Goal: Complete application form: Complete application form

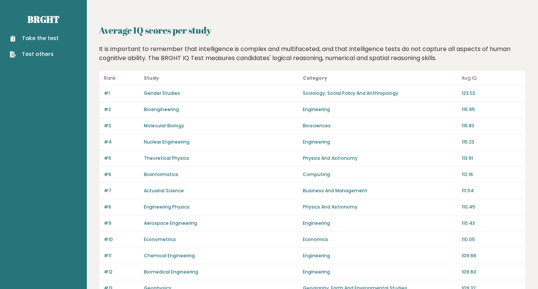
click at [30, 35] on link "Take the test" at bounding box center [34, 38] width 49 height 8
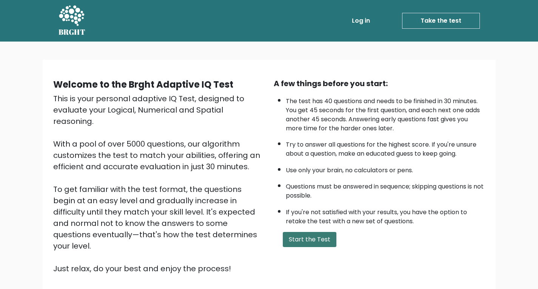
click at [316, 244] on button "Start the Test" at bounding box center [310, 239] width 54 height 15
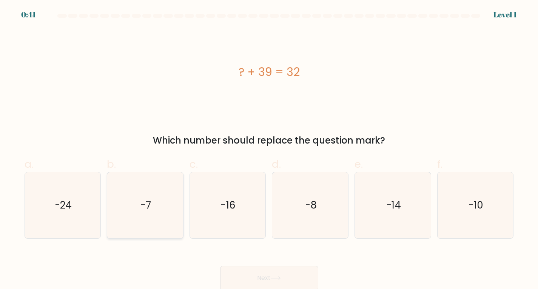
click at [157, 208] on icon "-7" at bounding box center [145, 205] width 66 height 66
click at [269, 149] on input "b. -7" at bounding box center [269, 147] width 0 height 5
radio input "true"
click at [284, 277] on button "Next" at bounding box center [269, 278] width 98 height 24
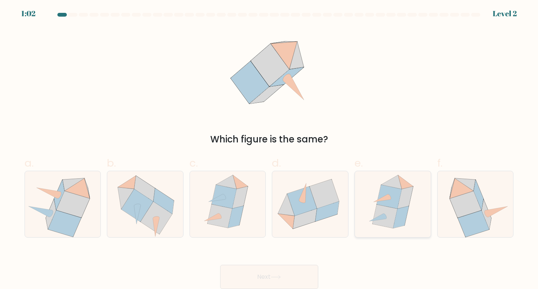
scroll to position [2, 0]
click at [334, 195] on icon at bounding box center [324, 193] width 29 height 29
click at [270, 148] on input "d." at bounding box center [269, 145] width 0 height 5
radio input "true"
click at [276, 278] on icon at bounding box center [276, 277] width 10 height 4
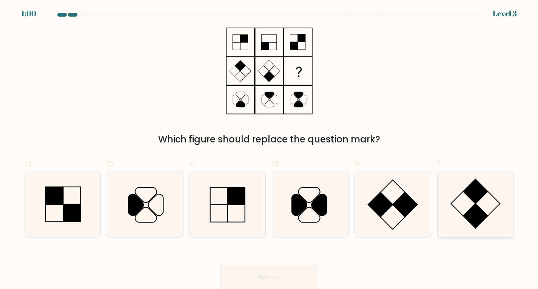
click at [467, 202] on icon at bounding box center [475, 204] width 66 height 66
click at [270, 148] on input "f." at bounding box center [269, 145] width 0 height 5
radio input "true"
click at [288, 275] on button "Next" at bounding box center [269, 277] width 98 height 24
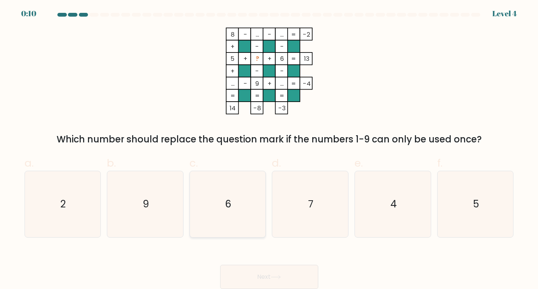
click at [239, 180] on icon "6" at bounding box center [228, 204] width 66 height 66
click at [269, 148] on input "c. 6" at bounding box center [269, 145] width 0 height 5
radio input "true"
click at [302, 277] on button "Next" at bounding box center [269, 277] width 98 height 24
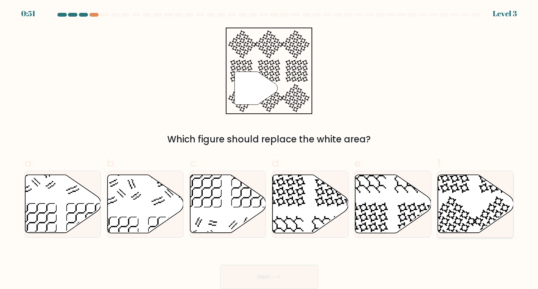
click at [479, 205] on icon at bounding box center [476, 203] width 76 height 58
click at [270, 148] on input "f." at bounding box center [269, 145] width 0 height 5
radio input "true"
click at [293, 276] on button "Next" at bounding box center [269, 277] width 98 height 24
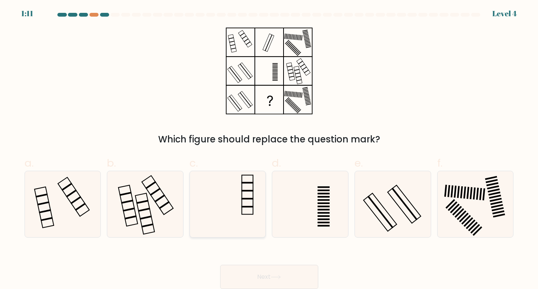
click at [252, 186] on icon at bounding box center [228, 204] width 66 height 66
click at [269, 148] on input "c." at bounding box center [269, 145] width 0 height 5
radio input "true"
click at [281, 270] on button "Next" at bounding box center [269, 277] width 98 height 24
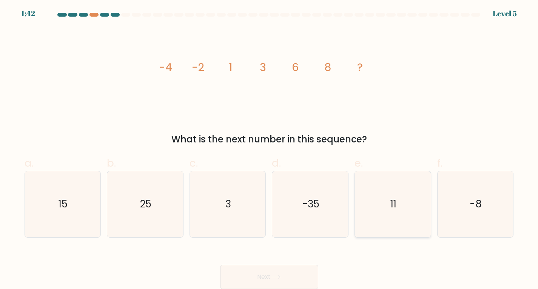
click at [380, 188] on icon "11" at bounding box center [393, 204] width 66 height 66
click at [270, 148] on input "e. 11" at bounding box center [269, 145] width 0 height 5
radio input "true"
click at [287, 273] on button "Next" at bounding box center [269, 277] width 98 height 24
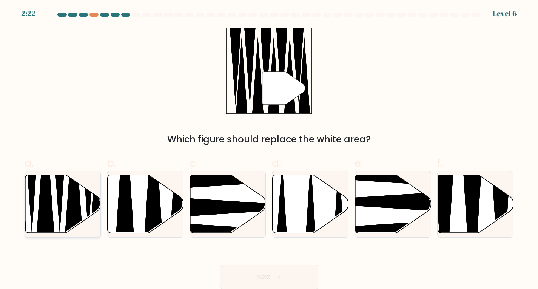
click at [80, 200] on icon at bounding box center [74, 180] width 20 height 134
click at [269, 148] on input "a." at bounding box center [269, 145] width 0 height 5
radio input "true"
click at [281, 282] on button "Next" at bounding box center [269, 277] width 98 height 24
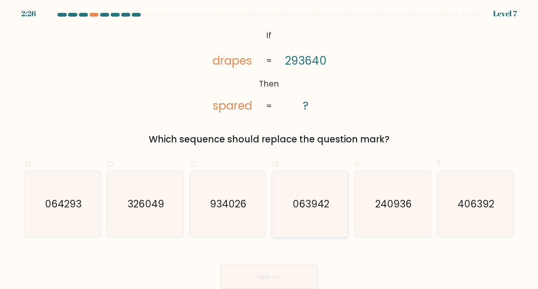
click at [306, 207] on text "063942" at bounding box center [311, 204] width 37 height 14
click at [270, 148] on input "d. 063942" at bounding box center [269, 145] width 0 height 5
radio input "true"
click at [294, 271] on button "Next" at bounding box center [269, 277] width 98 height 24
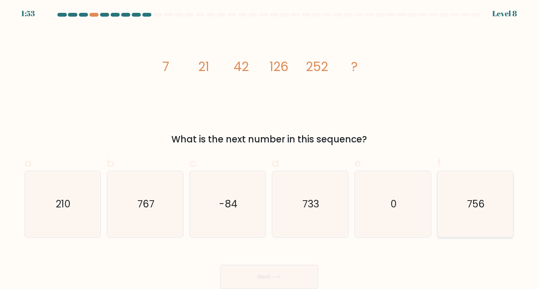
click at [469, 215] on icon "756" at bounding box center [475, 204] width 66 height 66
click at [270, 148] on input "f. 756" at bounding box center [269, 145] width 0 height 5
radio input "true"
click at [297, 273] on button "Next" at bounding box center [269, 277] width 98 height 24
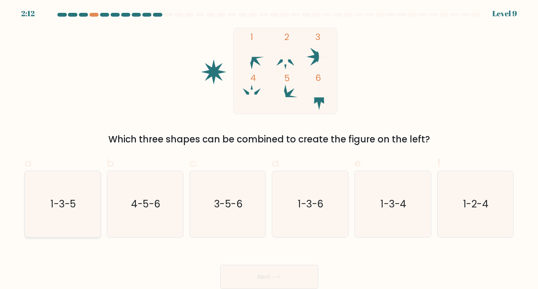
click at [69, 222] on icon "1-3-5" at bounding box center [62, 204] width 66 height 66
click at [269, 148] on input "a. 1-3-5" at bounding box center [269, 145] width 0 height 5
radio input "true"
click at [290, 276] on button "Next" at bounding box center [269, 277] width 98 height 24
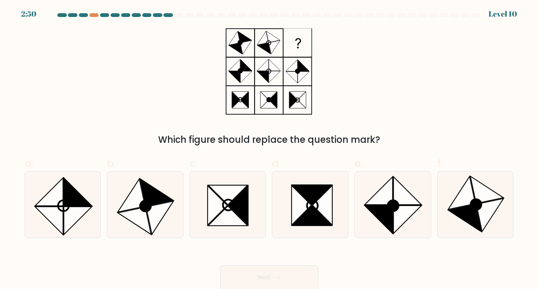
scroll to position [0, 0]
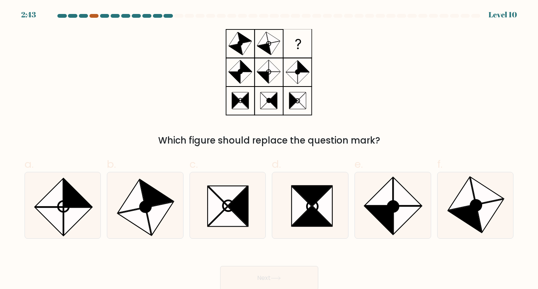
click at [91, 16] on div at bounding box center [93, 16] width 9 height 4
click at [93, 16] on div at bounding box center [93, 16] width 9 height 4
click at [142, 205] on icon at bounding box center [145, 206] width 11 height 11
click at [269, 149] on input "b." at bounding box center [269, 147] width 0 height 5
radio input "true"
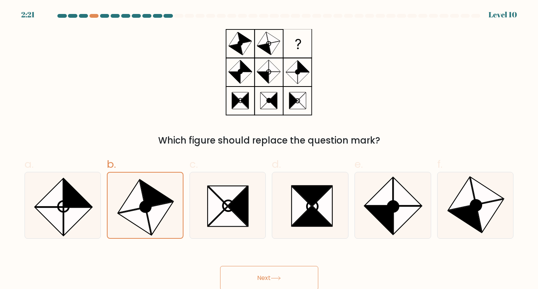
click at [268, 274] on button "Next" at bounding box center [269, 278] width 98 height 24
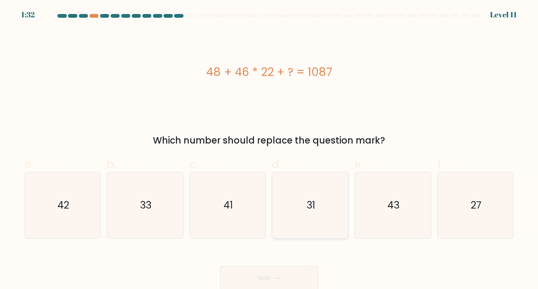
click at [317, 212] on icon "31" at bounding box center [310, 205] width 66 height 66
click at [270, 149] on input "d. 31" at bounding box center [269, 147] width 0 height 5
radio input "true"
click at [285, 271] on button "Next" at bounding box center [269, 278] width 98 height 24
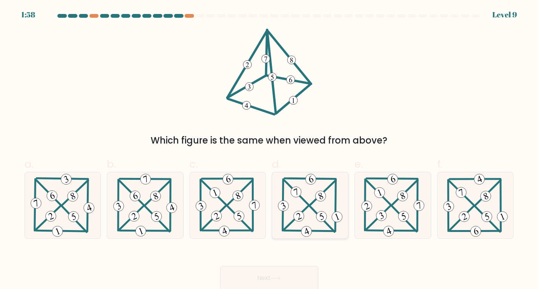
click at [326, 228] on icon at bounding box center [310, 205] width 68 height 66
click at [270, 149] on input "d." at bounding box center [269, 147] width 0 height 5
radio input "true"
click at [301, 273] on button "Next" at bounding box center [269, 278] width 98 height 24
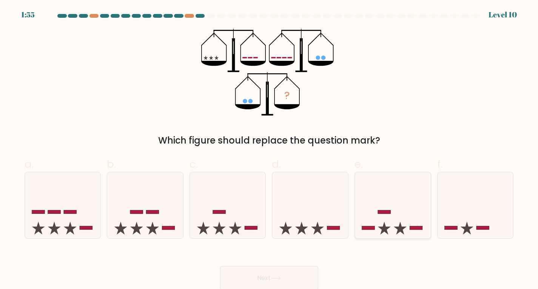
click at [390, 224] on icon at bounding box center [393, 205] width 76 height 63
click at [270, 149] on input "e." at bounding box center [269, 147] width 0 height 5
radio input "true"
click at [312, 220] on icon at bounding box center [310, 205] width 76 height 63
click at [270, 149] on input "d." at bounding box center [269, 147] width 0 height 5
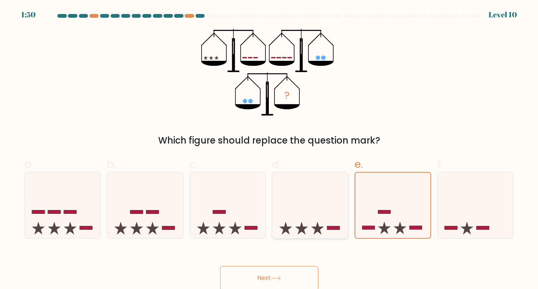
radio input "true"
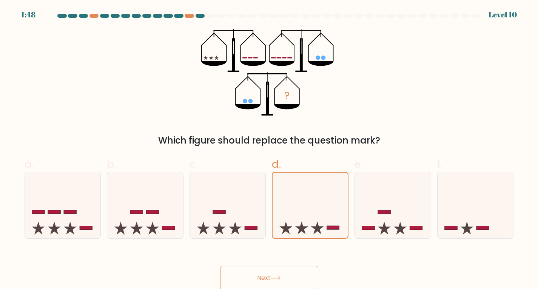
click at [298, 275] on button "Next" at bounding box center [269, 278] width 98 height 24
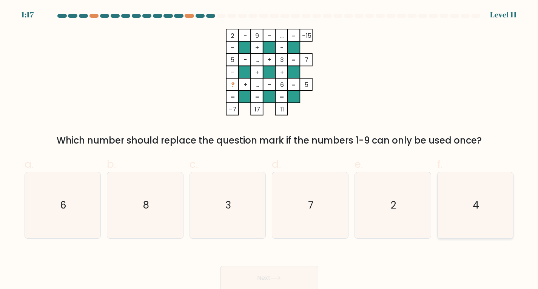
click at [461, 202] on icon "4" at bounding box center [475, 205] width 66 height 66
click at [270, 149] on input "f. 4" at bounding box center [269, 147] width 0 height 5
radio input "true"
click at [299, 275] on button "Next" at bounding box center [269, 278] width 98 height 24
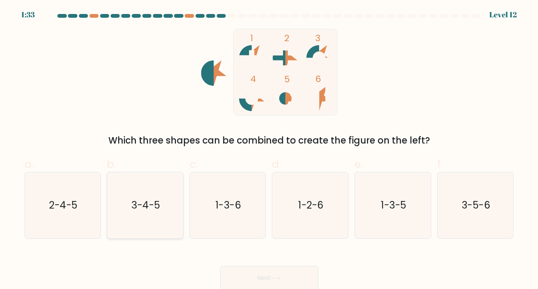
click at [152, 207] on text "3-4-5" at bounding box center [145, 205] width 29 height 14
click at [269, 149] on input "b. 3-4-5" at bounding box center [269, 147] width 0 height 5
radio input "true"
click at [285, 274] on button "Next" at bounding box center [269, 278] width 98 height 24
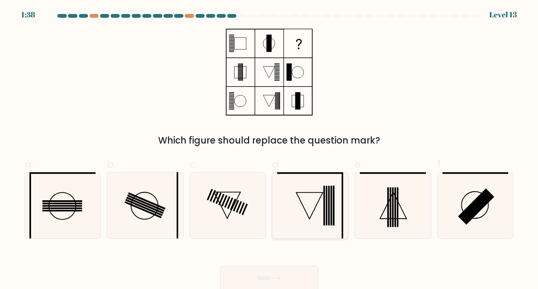
click at [328, 205] on icon at bounding box center [310, 205] width 66 height 66
click at [270, 149] on input "d." at bounding box center [269, 147] width 0 height 5
radio input "true"
click at [392, 81] on div "Which figure should replace the question mark?" at bounding box center [269, 88] width 498 height 119
click at [288, 275] on button "Next" at bounding box center [269, 278] width 98 height 24
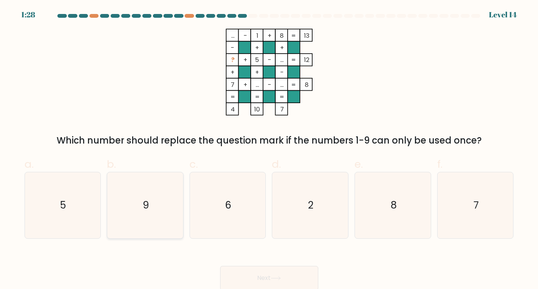
click at [154, 202] on icon "9" at bounding box center [145, 205] width 66 height 66
click at [269, 149] on input "b. 9" at bounding box center [269, 147] width 0 height 5
radio input "true"
click at [274, 276] on button "Next" at bounding box center [269, 278] width 98 height 24
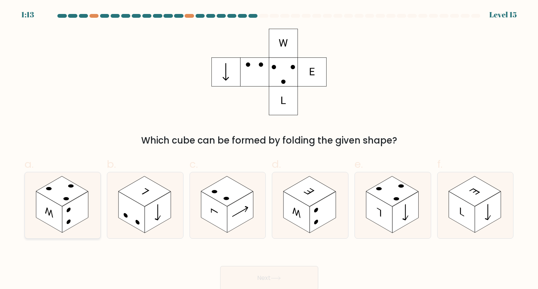
click at [63, 206] on rect at bounding box center [62, 191] width 52 height 30
click at [269, 149] on input "a." at bounding box center [269, 147] width 0 height 5
radio input "true"
click at [279, 276] on button "Next" at bounding box center [269, 278] width 98 height 24
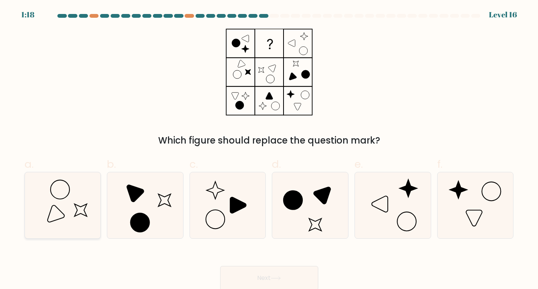
click at [77, 191] on icon at bounding box center [62, 205] width 66 height 66
click at [269, 149] on input "a." at bounding box center [269, 147] width 0 height 5
radio input "true"
click at [358, 62] on div "Which figure should replace the question mark?" at bounding box center [269, 88] width 498 height 119
click at [257, 272] on button "Next" at bounding box center [269, 278] width 98 height 24
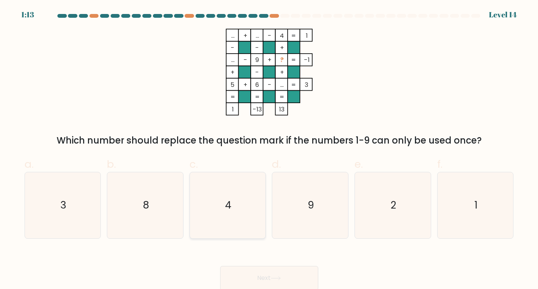
click at [229, 188] on icon "4" at bounding box center [228, 205] width 66 height 66
click at [269, 149] on input "c. 4" at bounding box center [269, 147] width 0 height 5
radio input "true"
click at [479, 193] on icon "1" at bounding box center [475, 205] width 66 height 66
click at [270, 149] on input "f. 1" at bounding box center [269, 147] width 0 height 5
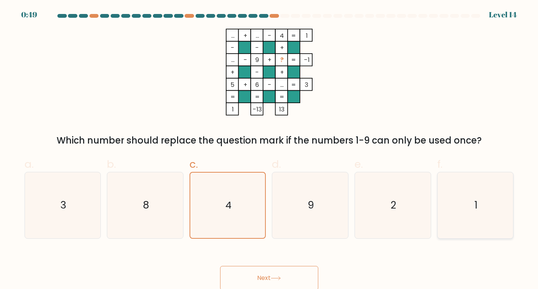
radio input "true"
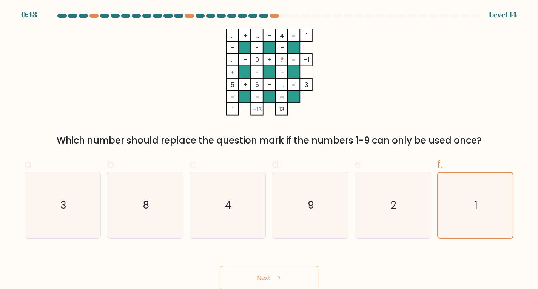
click at [273, 272] on button "Next" at bounding box center [269, 278] width 98 height 24
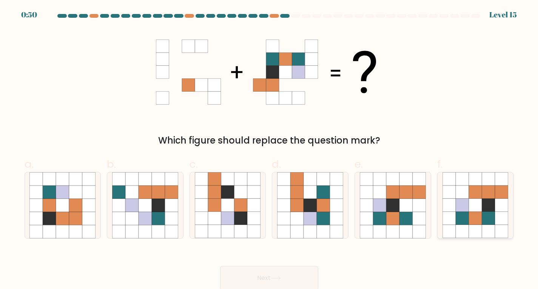
click at [480, 225] on icon at bounding box center [475, 218] width 13 height 13
click at [270, 149] on input "f." at bounding box center [269, 147] width 0 height 5
radio input "true"
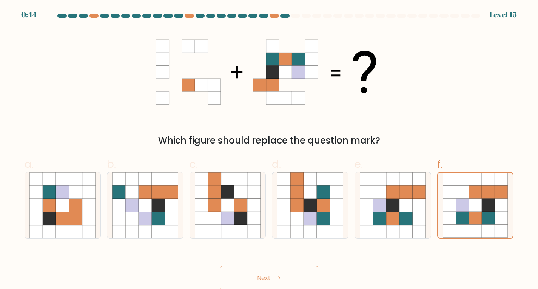
click at [279, 276] on button "Next" at bounding box center [269, 278] width 98 height 24
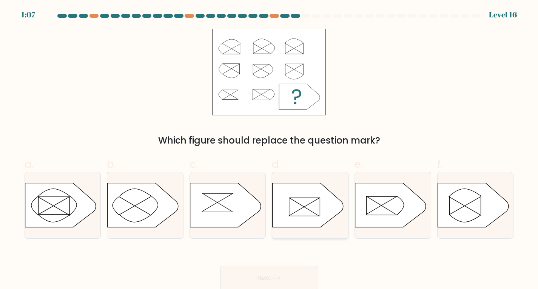
click at [310, 201] on icon at bounding box center [308, 205] width 71 height 44
click at [270, 149] on input "d." at bounding box center [269, 147] width 0 height 5
radio input "true"
click at [297, 275] on button "Next" at bounding box center [269, 278] width 98 height 24
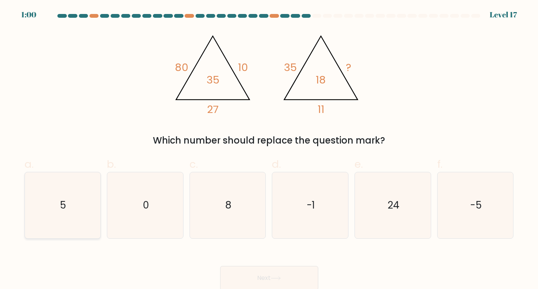
click at [78, 188] on icon "5" at bounding box center [62, 205] width 66 height 66
click at [269, 149] on input "a. 5" at bounding box center [269, 147] width 0 height 5
radio input "true"
click at [271, 276] on button "Next" at bounding box center [269, 278] width 98 height 24
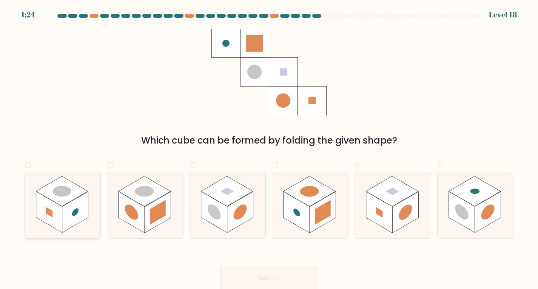
click at [95, 210] on icon at bounding box center [63, 205] width 76 height 66
click at [269, 149] on input "a." at bounding box center [269, 147] width 0 height 5
radio input "true"
click at [327, 217] on rect at bounding box center [322, 212] width 15 height 25
click at [270, 149] on input "d." at bounding box center [269, 147] width 0 height 5
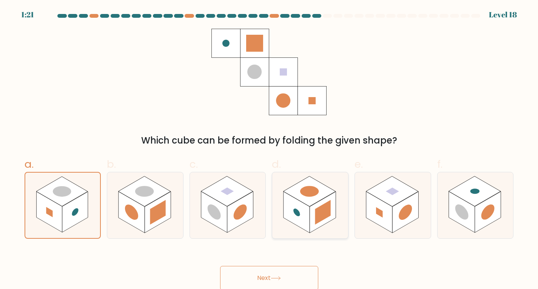
radio input "true"
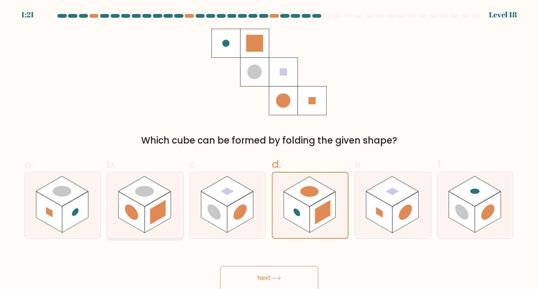
click at [183, 208] on icon at bounding box center [145, 205] width 76 height 66
click at [269, 149] on input "b." at bounding box center [269, 147] width 0 height 5
radio input "true"
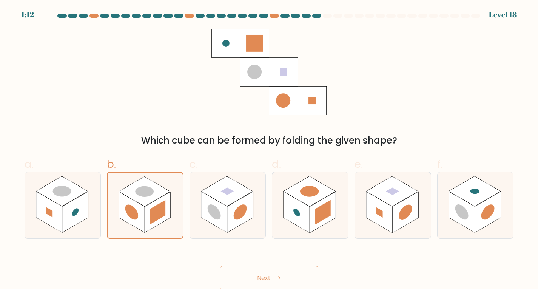
click at [358, 140] on div "Which cube can be formed by folding the given shape?" at bounding box center [269, 141] width 480 height 14
click at [325, 180] on icon at bounding box center [310, 205] width 76 height 66
click at [270, 149] on input "d." at bounding box center [269, 147] width 0 height 5
radio input "true"
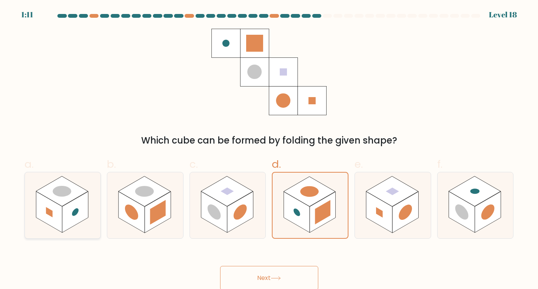
click at [47, 189] on rect at bounding box center [62, 191] width 52 height 30
click at [269, 149] on input "a." at bounding box center [269, 147] width 0 height 5
radio input "true"
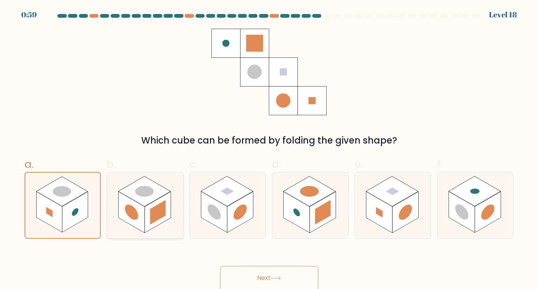
click at [173, 203] on icon at bounding box center [145, 205] width 76 height 66
click at [269, 149] on input "b." at bounding box center [269, 147] width 0 height 5
radio input "true"
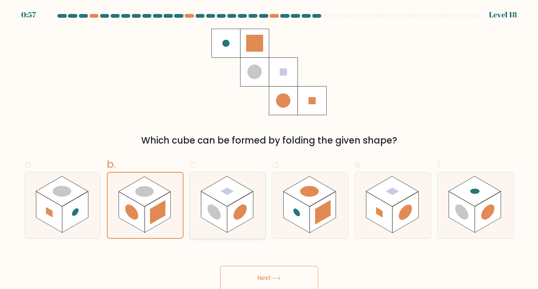
click at [234, 202] on rect at bounding box center [227, 191] width 52 height 30
click at [269, 149] on input "c." at bounding box center [269, 147] width 0 height 5
radio input "true"
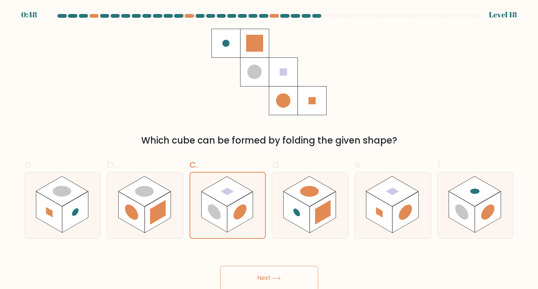
click at [277, 274] on button "Next" at bounding box center [269, 278] width 98 height 24
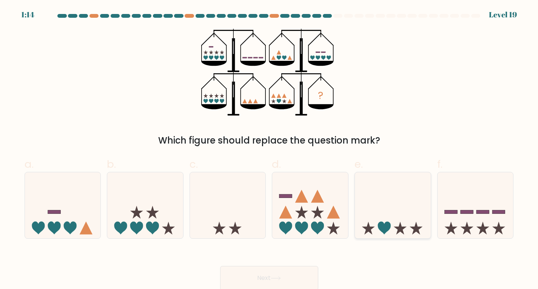
click at [393, 203] on icon at bounding box center [393, 205] width 76 height 63
click at [270, 149] on input "e." at bounding box center [269, 147] width 0 height 5
radio input "true"
click at [265, 275] on button "Next" at bounding box center [269, 278] width 98 height 24
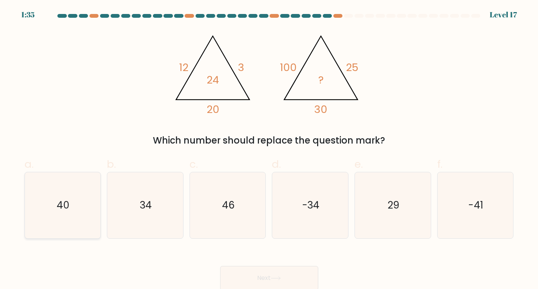
click at [80, 211] on icon "40" at bounding box center [62, 205] width 66 height 66
click at [269, 149] on input "a. 40" at bounding box center [269, 147] width 0 height 5
radio input "true"
click at [290, 273] on button "Next" at bounding box center [269, 278] width 98 height 24
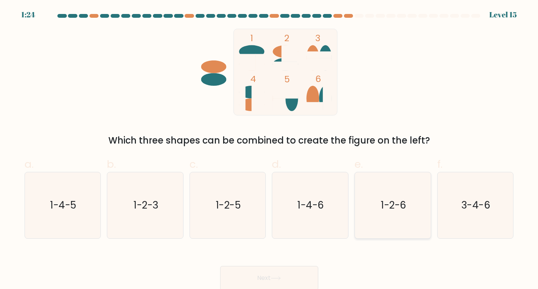
click at [405, 212] on text "1-2-6" at bounding box center [393, 205] width 25 height 14
click at [270, 149] on input "e. 1-2-6" at bounding box center [269, 147] width 0 height 5
radio input "true"
click at [307, 273] on button "Next" at bounding box center [269, 278] width 98 height 24
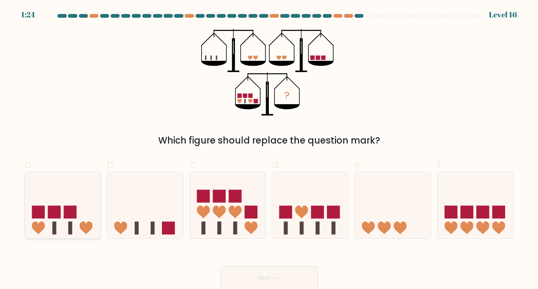
click at [77, 213] on icon at bounding box center [63, 205] width 76 height 63
click at [269, 149] on input "a." at bounding box center [269, 147] width 0 height 5
radio input "true"
click at [276, 277] on icon at bounding box center [276, 278] width 10 height 4
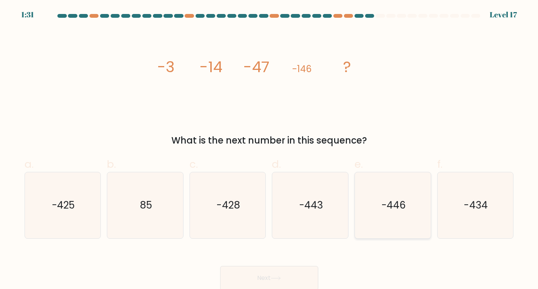
click at [393, 210] on text "-446" at bounding box center [393, 205] width 25 height 14
click at [270, 149] on input "e. -446" at bounding box center [269, 147] width 0 height 5
radio input "true"
click at [289, 276] on button "Next" at bounding box center [269, 278] width 98 height 24
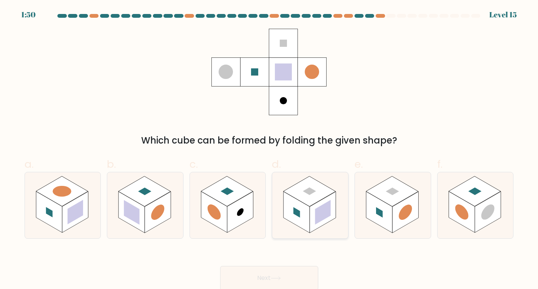
click at [322, 219] on rect at bounding box center [322, 212] width 15 height 25
click at [270, 149] on input "d." at bounding box center [269, 147] width 0 height 5
radio input "true"
click at [300, 275] on button "Next" at bounding box center [269, 278] width 98 height 24
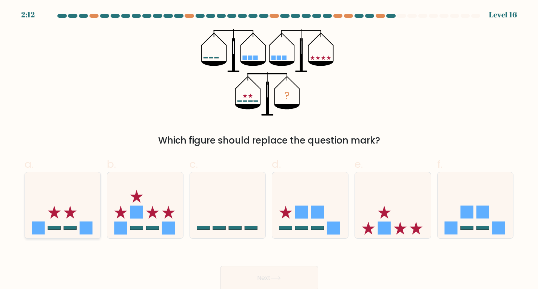
click at [74, 188] on icon at bounding box center [63, 205] width 76 height 63
click at [269, 149] on input "a." at bounding box center [269, 147] width 0 height 5
radio input "true"
click at [283, 275] on button "Next" at bounding box center [269, 278] width 98 height 24
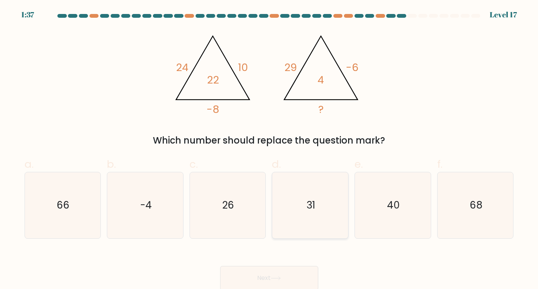
click at [304, 216] on icon "31" at bounding box center [310, 205] width 66 height 66
click at [270, 149] on input "d. 31" at bounding box center [269, 147] width 0 height 5
radio input "true"
click at [286, 280] on button "Next" at bounding box center [269, 278] width 98 height 24
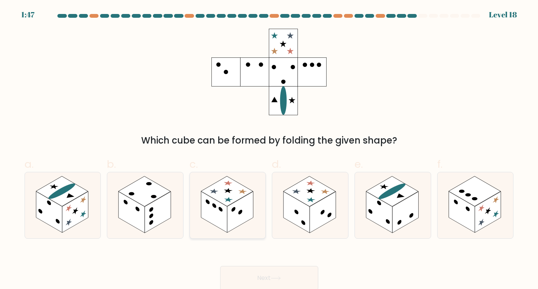
click at [251, 210] on rect at bounding box center [240, 211] width 26 height 41
click at [269, 149] on input "c." at bounding box center [269, 147] width 0 height 5
radio input "true"
click at [270, 274] on button "Next" at bounding box center [269, 278] width 98 height 24
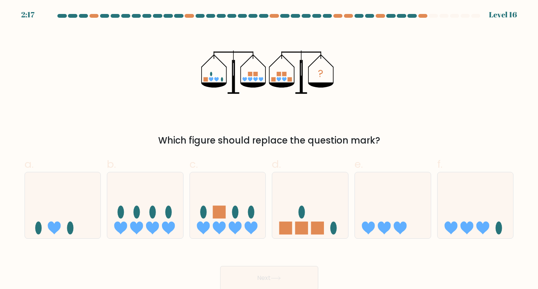
click at [260, 79] on icon at bounding box center [261, 79] width 5 height 5
drag, startPoint x: 260, startPoint y: 79, endPoint x: 210, endPoint y: 77, distance: 49.9
click at [210, 77] on icon at bounding box center [211, 79] width 5 height 5
click at [424, 222] on icon at bounding box center [393, 205] width 76 height 63
click at [270, 149] on input "e." at bounding box center [269, 147] width 0 height 5
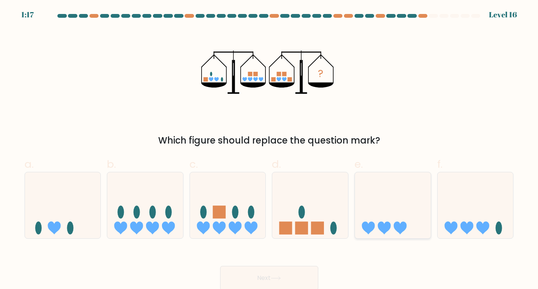
radio input "true"
click at [256, 282] on button "Next" at bounding box center [269, 278] width 98 height 24
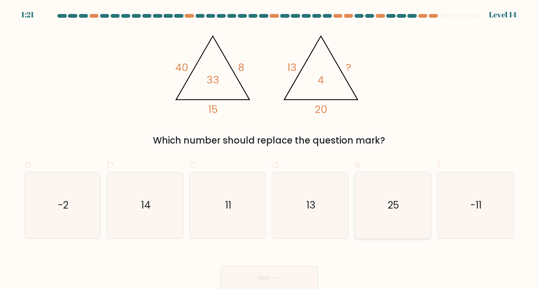
click at [386, 211] on icon "25" at bounding box center [393, 205] width 66 height 66
click at [270, 149] on input "e. 25" at bounding box center [269, 147] width 0 height 5
radio input "true"
click at [306, 274] on button "Next" at bounding box center [269, 278] width 98 height 24
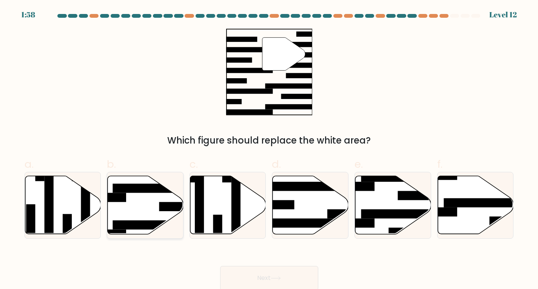
click at [157, 204] on icon at bounding box center [146, 205] width 76 height 58
click at [269, 149] on input "b." at bounding box center [269, 147] width 0 height 5
radio input "true"
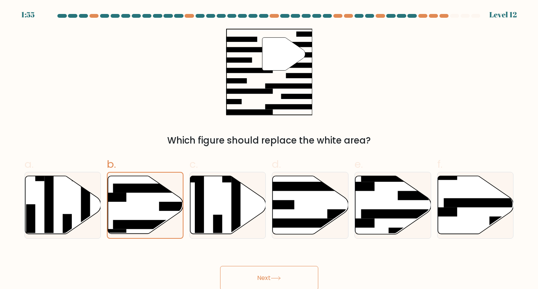
click at [281, 274] on button "Next" at bounding box center [269, 278] width 98 height 24
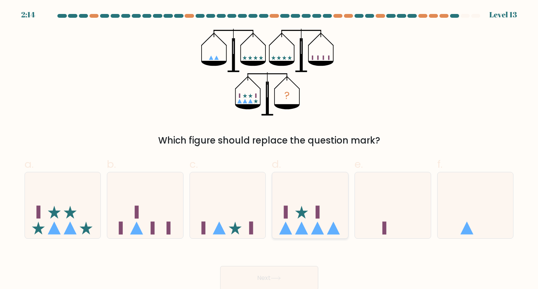
click at [284, 213] on rect at bounding box center [286, 211] width 4 height 13
click at [270, 149] on input "d." at bounding box center [269, 147] width 0 height 5
radio input "true"
click at [284, 268] on button "Next" at bounding box center [269, 278] width 98 height 24
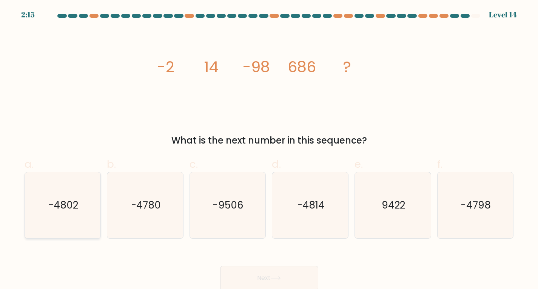
click at [49, 217] on icon "-4802" at bounding box center [62, 205] width 66 height 66
click at [269, 149] on input "a. -4802" at bounding box center [269, 147] width 0 height 5
radio input "true"
click at [276, 272] on button "Next" at bounding box center [269, 278] width 98 height 24
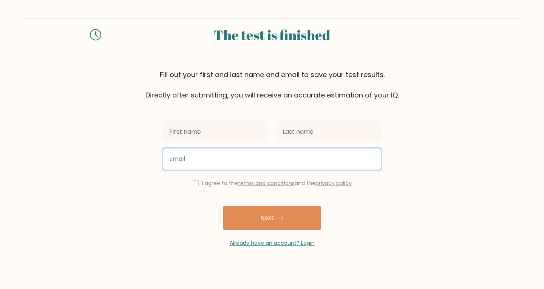
click at [219, 160] on input "email" at bounding box center [271, 158] width 217 height 21
type input "asdasd@asas.copm"
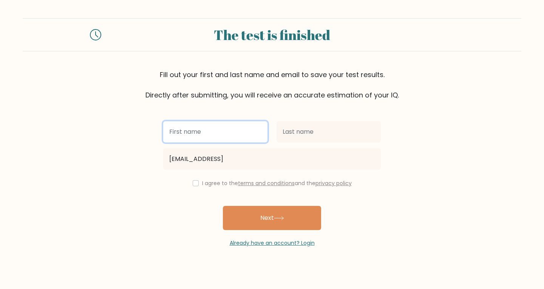
click at [233, 133] on input "text" at bounding box center [215, 131] width 104 height 21
type input "sdf"
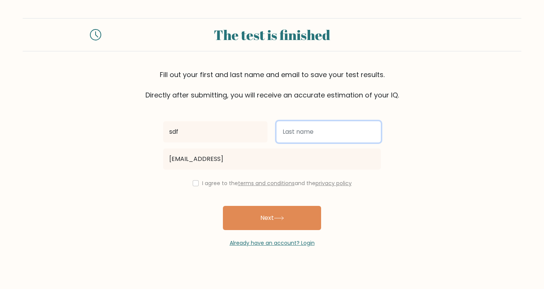
click at [314, 131] on input "text" at bounding box center [328, 131] width 104 height 21
type input "sdfsd"
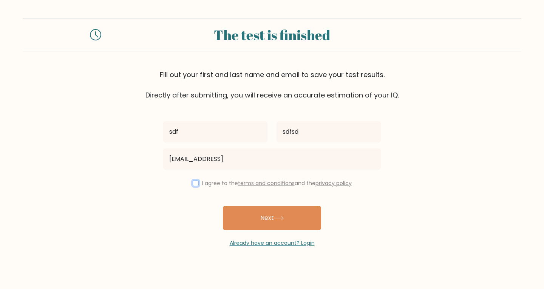
click at [194, 182] on input "checkbox" at bounding box center [196, 183] width 6 height 6
checkbox input "true"
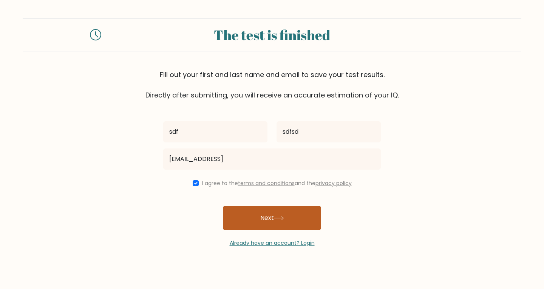
click at [266, 219] on button "Next" at bounding box center [272, 218] width 98 height 24
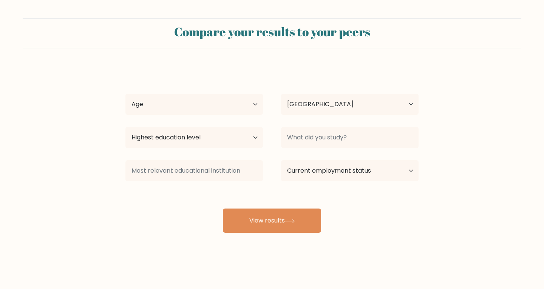
select select "US"
click at [235, 102] on select "Age Under [DEMOGRAPHIC_DATA] [DEMOGRAPHIC_DATA] [DEMOGRAPHIC_DATA] [DEMOGRAPHIC…" at bounding box center [193, 104] width 137 height 21
select select "18_24"
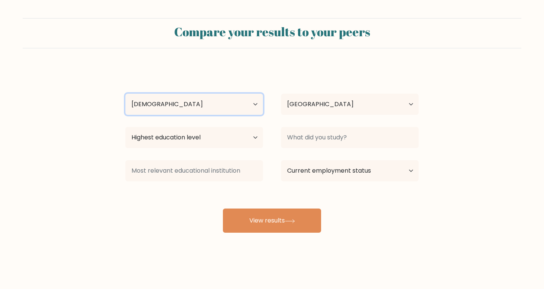
click at [125, 94] on select "Age Under [DEMOGRAPHIC_DATA] [DEMOGRAPHIC_DATA] [DEMOGRAPHIC_DATA] [DEMOGRAPHIC…" at bounding box center [193, 104] width 137 height 21
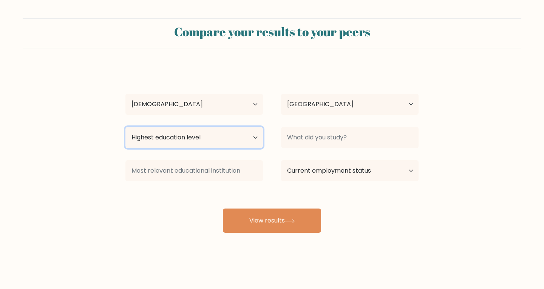
click at [231, 137] on select "Highest education level No schooling Primary Lower Secondary Upper Secondary Oc…" at bounding box center [193, 137] width 137 height 21
select select "upper_secondary"
click at [125, 127] on select "Highest education level No schooling Primary Lower Secondary Upper Secondary Oc…" at bounding box center [193, 137] width 137 height 21
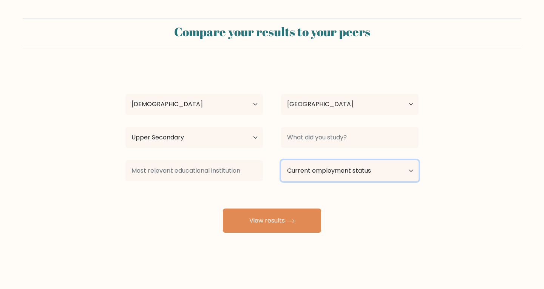
click at [333, 176] on select "Current employment status Employed Student Retired Other / prefer not to answer" at bounding box center [349, 170] width 137 height 21
select select "student"
click at [281, 160] on select "Current employment status Employed Student Retired Other / prefer not to answer" at bounding box center [349, 170] width 137 height 21
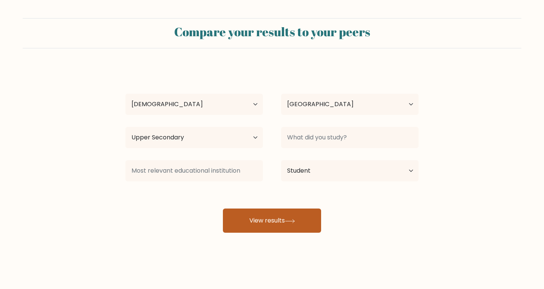
click at [262, 216] on button "View results" at bounding box center [272, 220] width 98 height 24
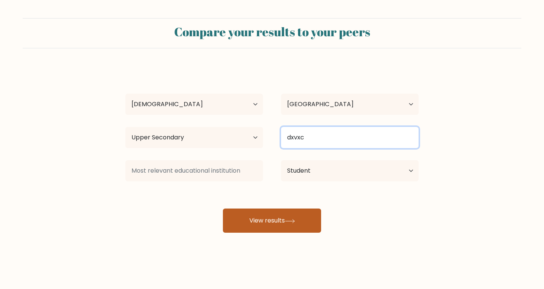
type input "dxvxc"
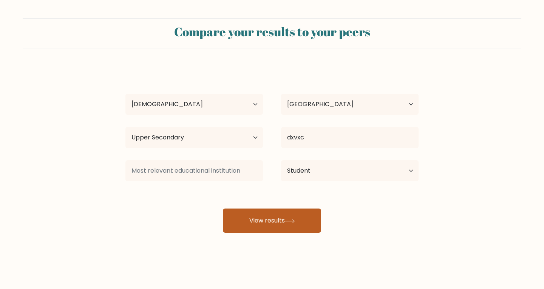
click at [287, 216] on button "View results" at bounding box center [272, 220] width 98 height 24
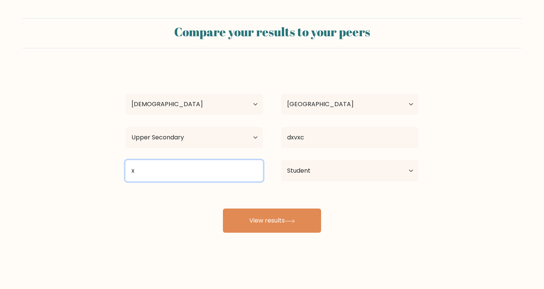
click at [207, 168] on input "x" at bounding box center [193, 170] width 137 height 21
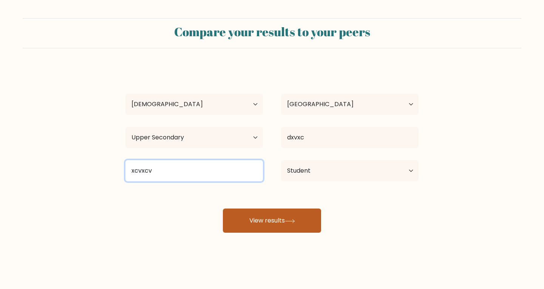
type input "xcvxcv"
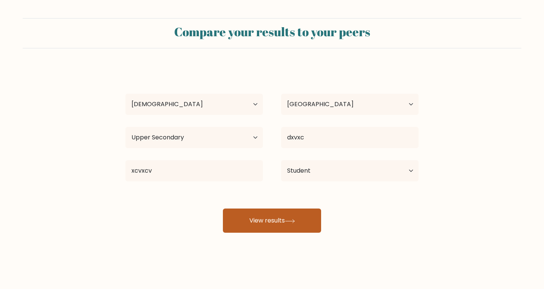
click at [259, 217] on button "View results" at bounding box center [272, 220] width 98 height 24
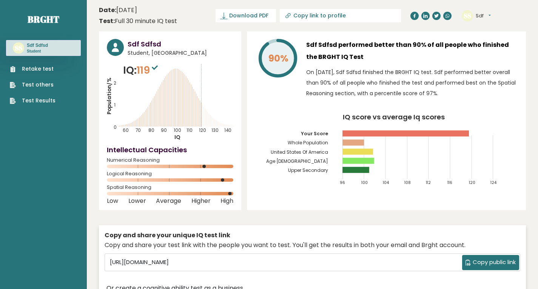
click at [31, 66] on link "Retake test" at bounding box center [33, 69] width 46 height 8
